Goal: Task Accomplishment & Management: Complete application form

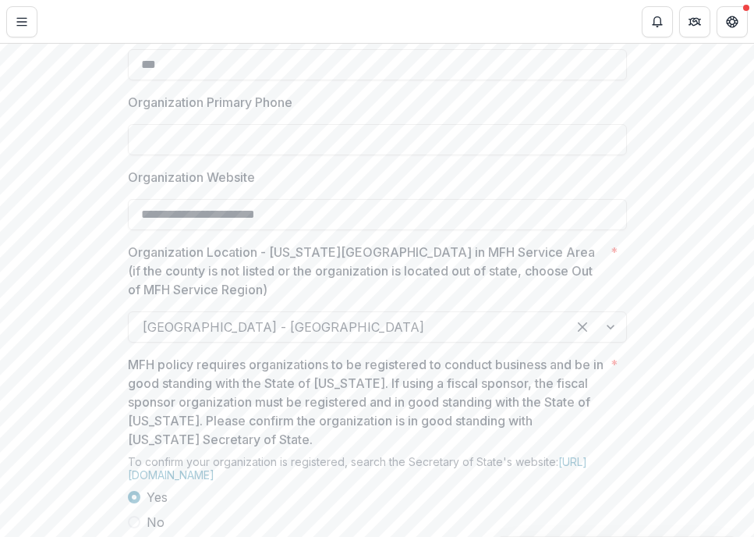
scroll to position [1133, 0]
click at [193, 154] on input "Organization Primary Phone" at bounding box center [377, 138] width 499 height 31
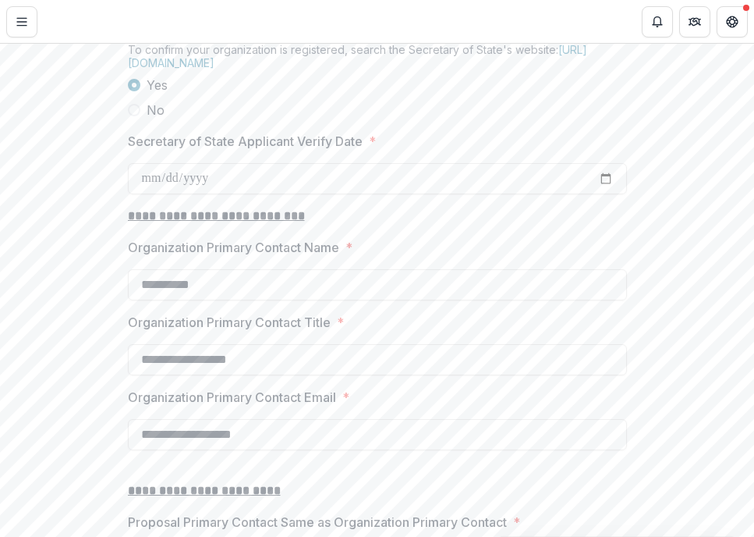
scroll to position [1554, 0]
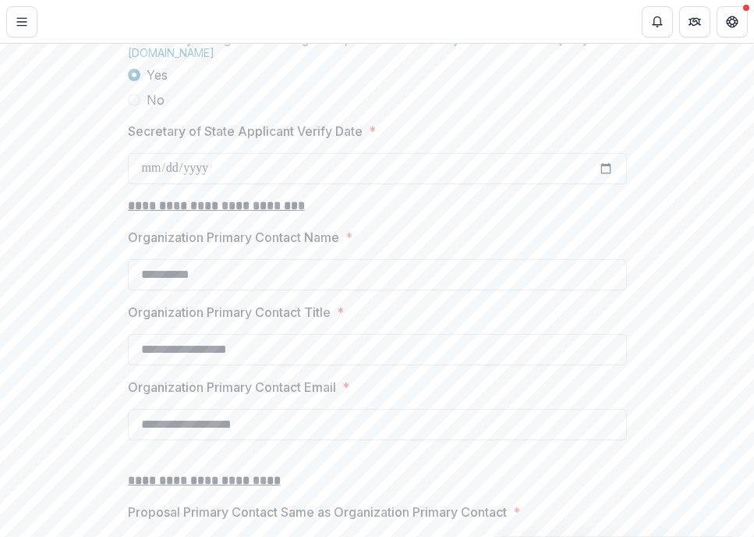
type input "**********"
drag, startPoint x: 378, startPoint y: 431, endPoint x: 430, endPoint y: 519, distance: 102.7
click at [413, 494] on div "**********" at bounding box center [377, 94] width 499 height 2537
click at [599, 184] on input "Secretary of State Applicant Verify Date *" at bounding box center [377, 168] width 499 height 31
type input "**********"
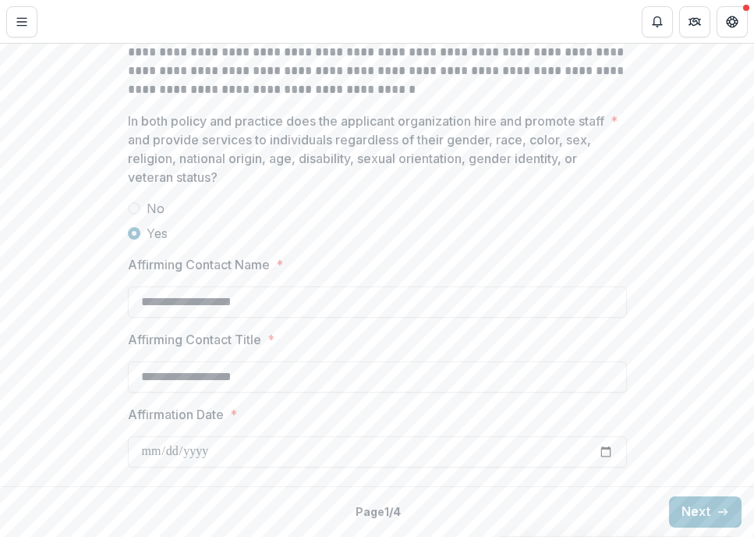
scroll to position [2557, 0]
click at [696, 506] on button "Next" at bounding box center [705, 511] width 73 height 31
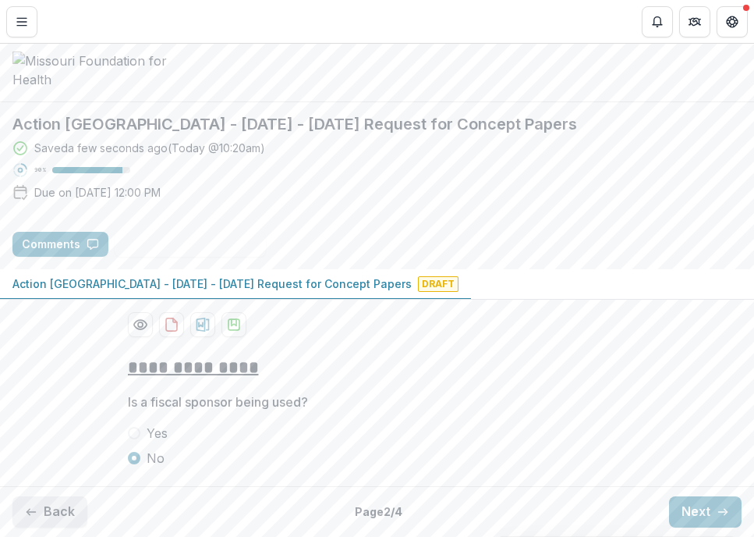
click at [66, 510] on button "Back" at bounding box center [49, 511] width 75 height 31
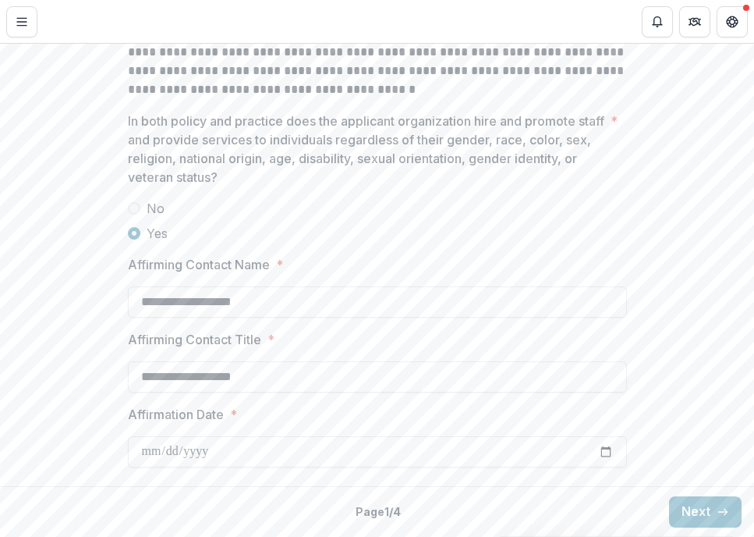
scroll to position [2557, 0]
click at [686, 511] on button "Next" at bounding box center [705, 511] width 73 height 31
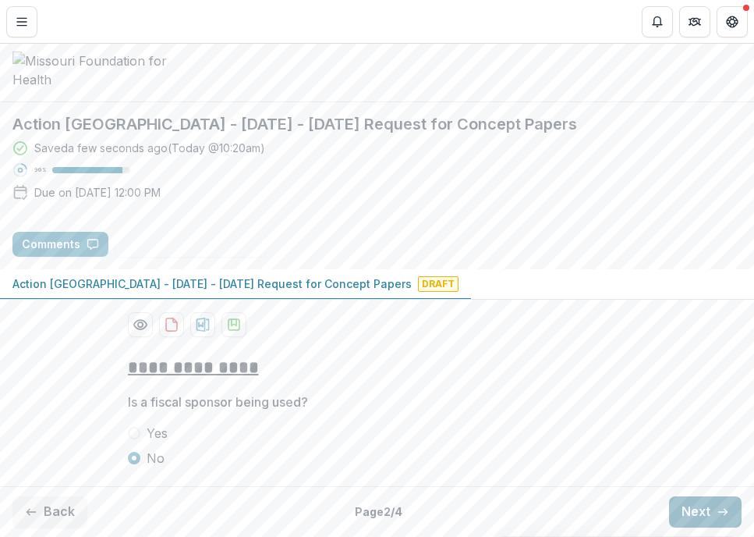
scroll to position [156, 0]
click at [695, 516] on button "Next" at bounding box center [705, 511] width 73 height 31
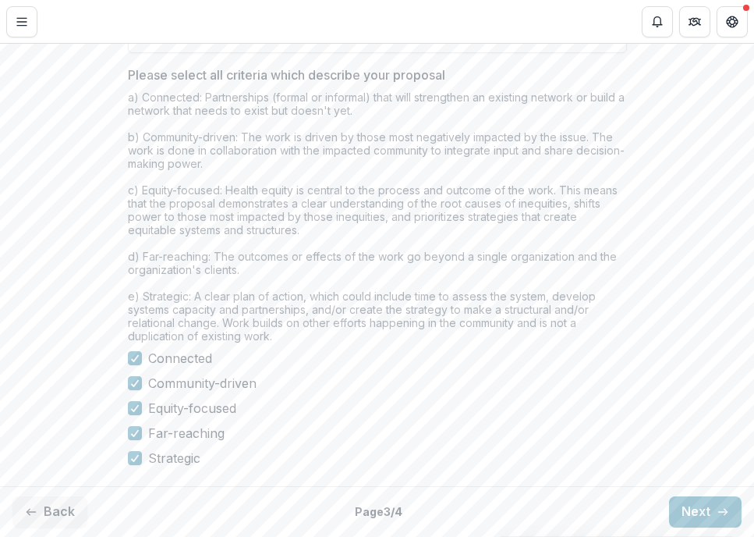
scroll to position [1507, 0]
click at [686, 505] on button "Next" at bounding box center [705, 511] width 73 height 31
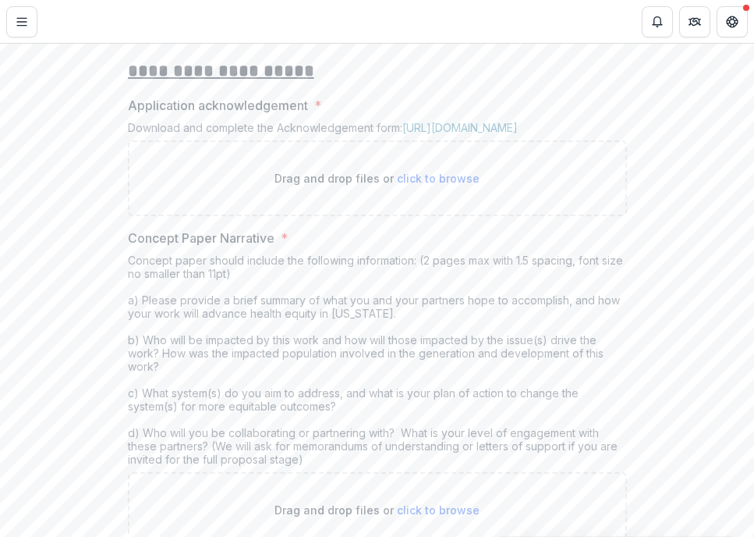
scroll to position [329, 0]
